Goal: Check status: Check status

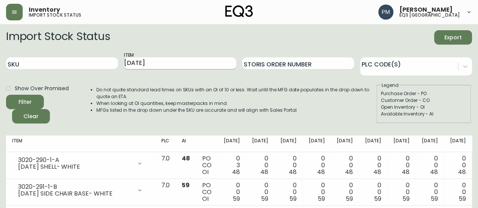
click at [158, 63] on input "[DATE]" at bounding box center [180, 63] width 112 height 12
click at [6, 95] on button "Filter" at bounding box center [25, 102] width 38 height 14
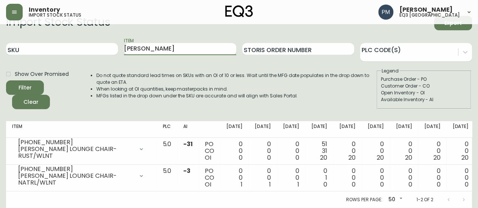
scroll to position [20, 0]
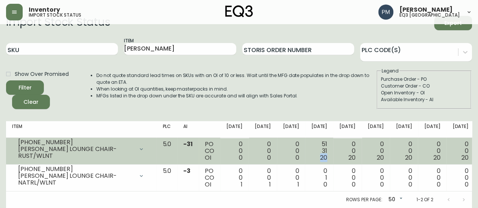
drag, startPoint x: 284, startPoint y: 152, endPoint x: 294, endPoint y: 152, distance: 9.8
click at [305, 152] on td "51 31 20" at bounding box center [319, 151] width 28 height 27
click at [305, 146] on td "51 31 20" at bounding box center [319, 151] width 28 height 27
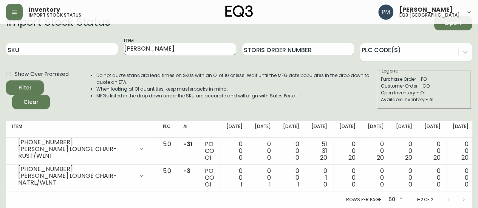
click at [216, 47] on input "[PERSON_NAME]" at bounding box center [180, 49] width 112 height 12
click at [6, 80] on button "Filter" at bounding box center [25, 87] width 38 height 14
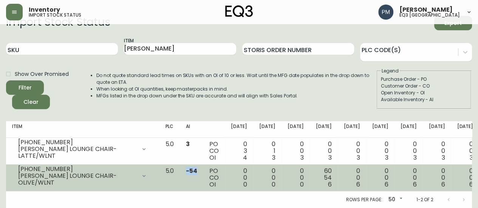
drag, startPoint x: 176, startPoint y: 167, endPoint x: 197, endPoint y: 167, distance: 21.2
click at [192, 167] on td "-54" at bounding box center [191, 178] width 23 height 27
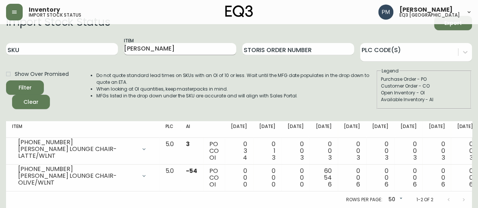
drag, startPoint x: 164, startPoint y: 33, endPoint x: 160, endPoint y: 39, distance: 6.8
click at [164, 37] on div "[PERSON_NAME]" at bounding box center [180, 49] width 112 height 25
click at [160, 43] on input "[PERSON_NAME]" at bounding box center [180, 49] width 112 height 12
click at [6, 80] on button "Filter" at bounding box center [25, 87] width 38 height 14
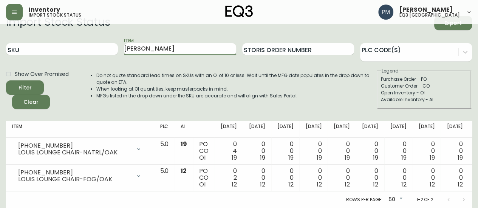
click at [144, 48] on input "[PERSON_NAME]" at bounding box center [180, 49] width 112 height 12
click at [142, 44] on input "[PERSON_NAME]" at bounding box center [180, 49] width 112 height 12
type input "[PERSON_NAME]"
click at [6, 80] on button "Filter" at bounding box center [25, 87] width 38 height 14
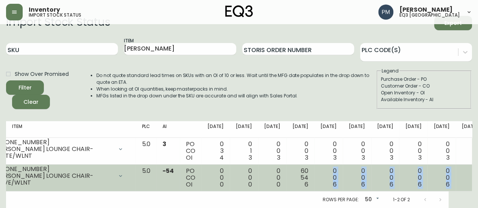
scroll to position [0, 53]
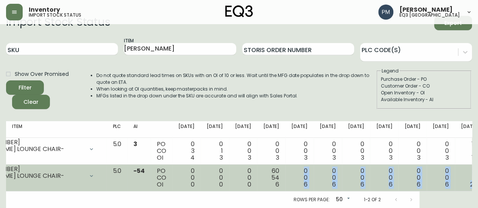
drag, startPoint x: 319, startPoint y: 179, endPoint x: 471, endPoint y: 178, distance: 151.8
click at [471, 178] on tr "[PHONE_NUMBER] [PERSON_NAME] LOUNGE CHAIR-OLIVE/WLNT Opening Balance 0 ( [DATE]…" at bounding box center [261, 178] width 614 height 27
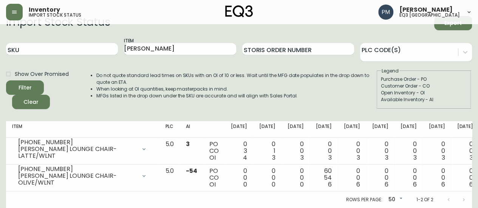
click at [255, 93] on li "MFGs listed in the drop down under the SKU are accurate and will align with Sal…" at bounding box center [235, 96] width 279 height 7
